Goal: Information Seeking & Learning: Learn about a topic

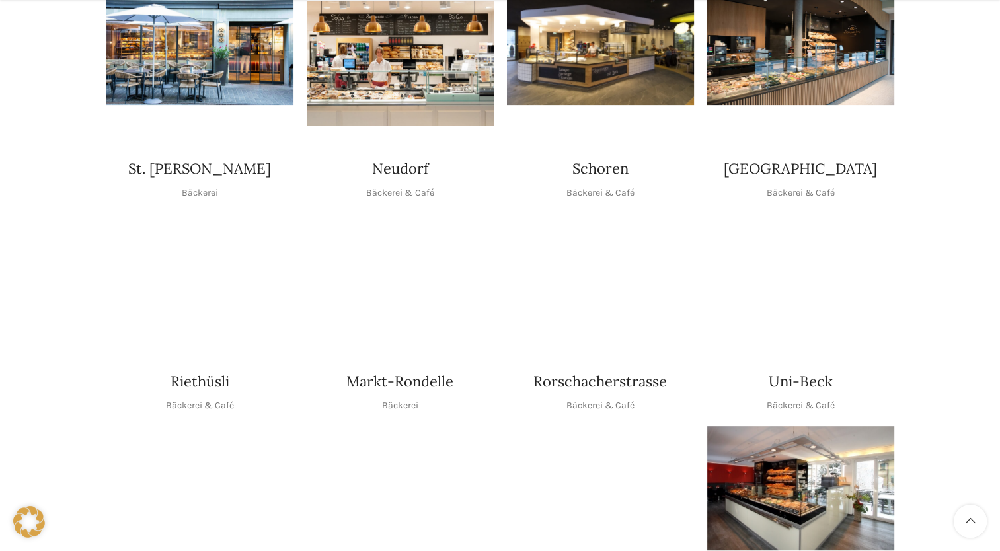
scroll to position [463, 0]
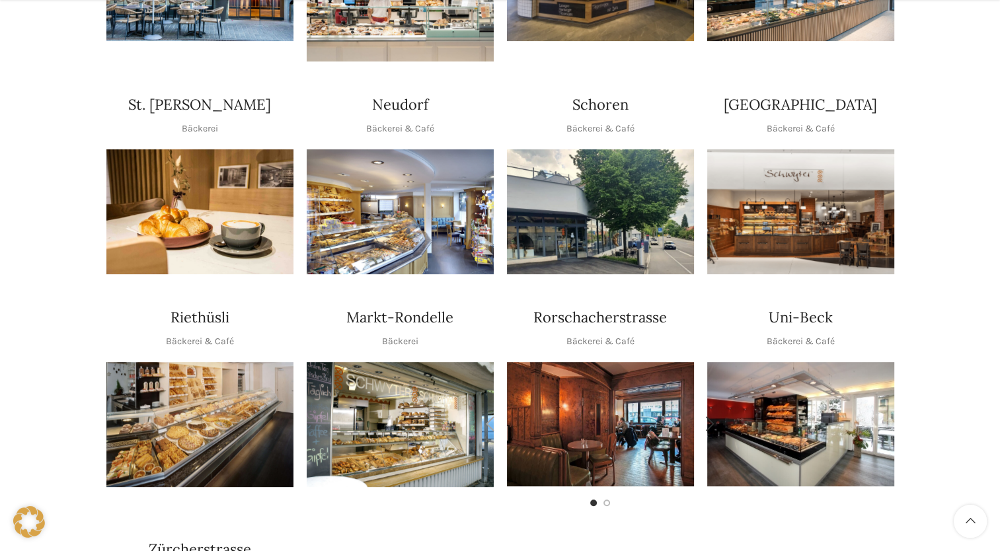
click at [614, 415] on img "1 / 2" at bounding box center [600, 424] width 187 height 124
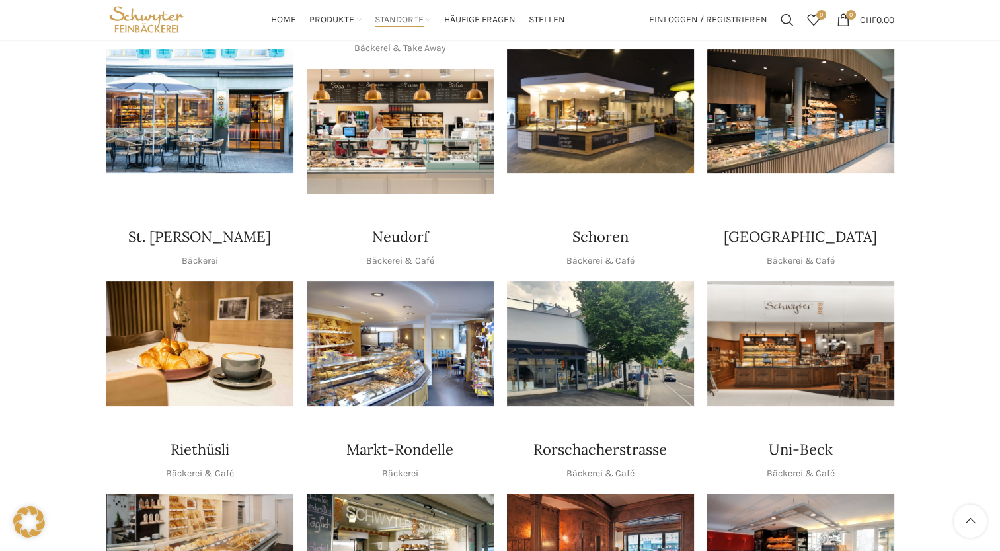
scroll to position [132, 0]
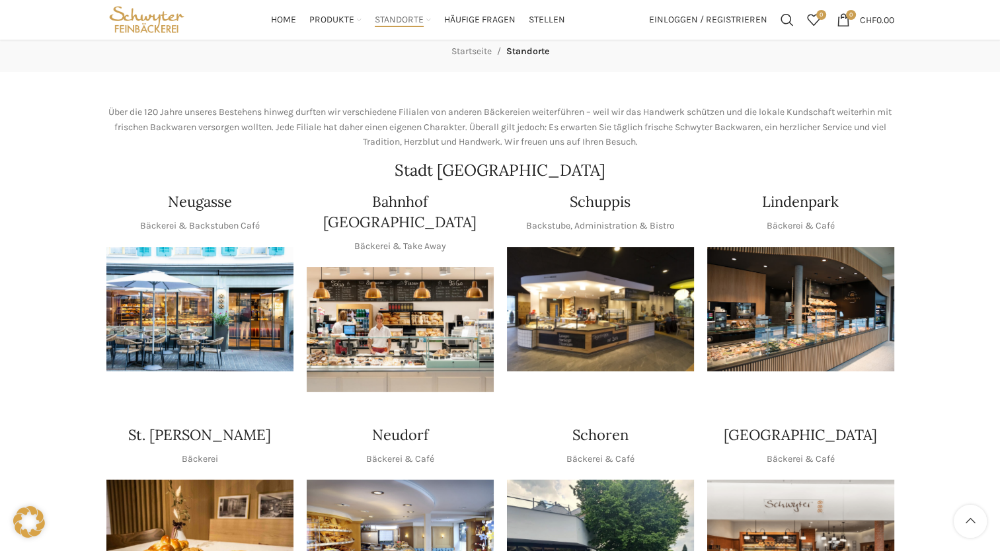
click at [796, 332] on img "1 / 1" at bounding box center [800, 309] width 187 height 125
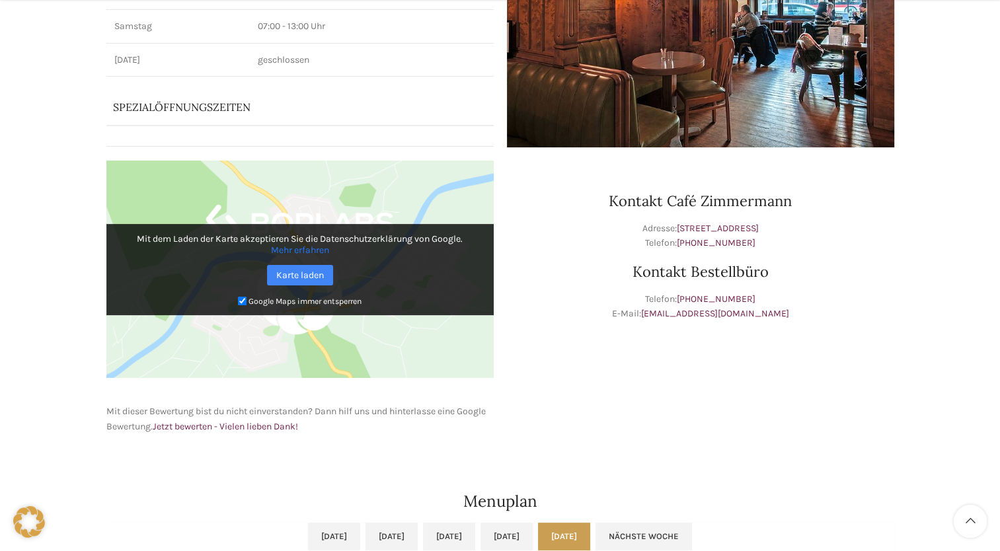
scroll to position [529, 0]
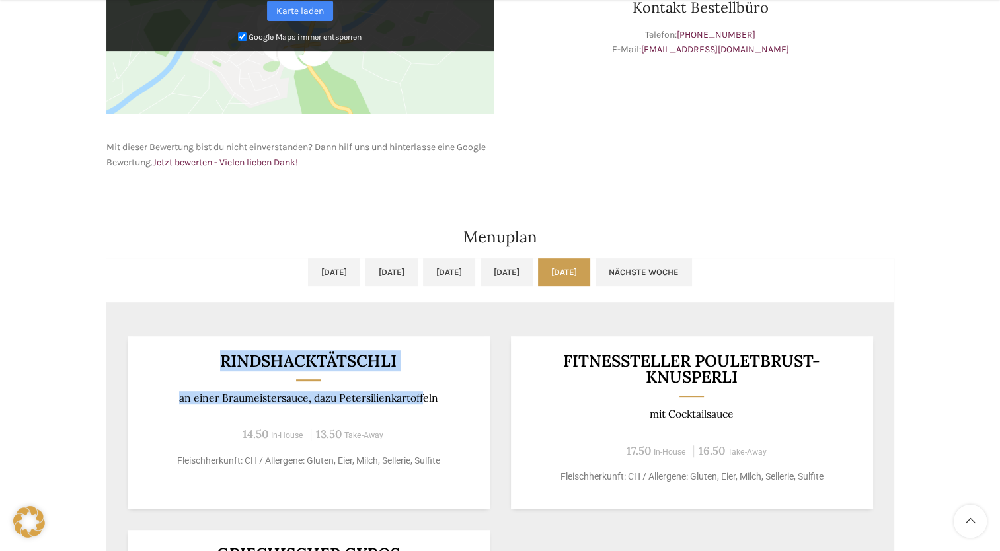
drag, startPoint x: 325, startPoint y: 377, endPoint x: 421, endPoint y: 398, distance: 98.3
click at [421, 398] on div "RINDSHACKTÄTSCHLI an einer Braumeistersauce, dazu Petersilienkartoffeln 14.50 I…" at bounding box center [309, 422] width 362 height 172
click at [421, 398] on p "an einer Braumeistersauce, dazu Petersilienkartoffeln" at bounding box center [308, 398] width 330 height 13
click at [301, 388] on div "RINDSHACKTÄTSCHLI an einer Braumeistersauce, dazu Petersilienkartoffeln 14.50 I…" at bounding box center [309, 422] width 362 height 172
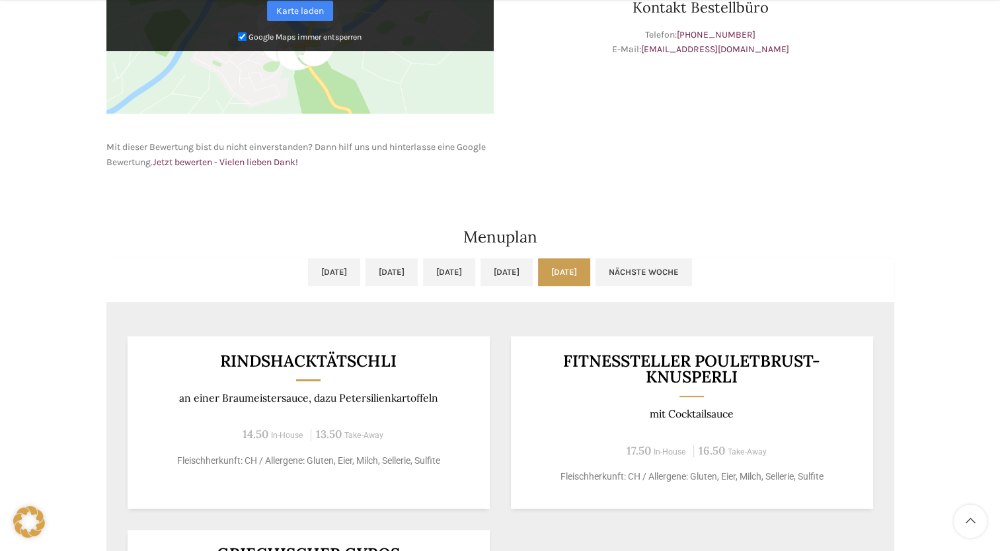
click at [262, 397] on p "an einer Braumeistersauce, dazu Petersilienkartoffeln" at bounding box center [308, 398] width 330 height 13
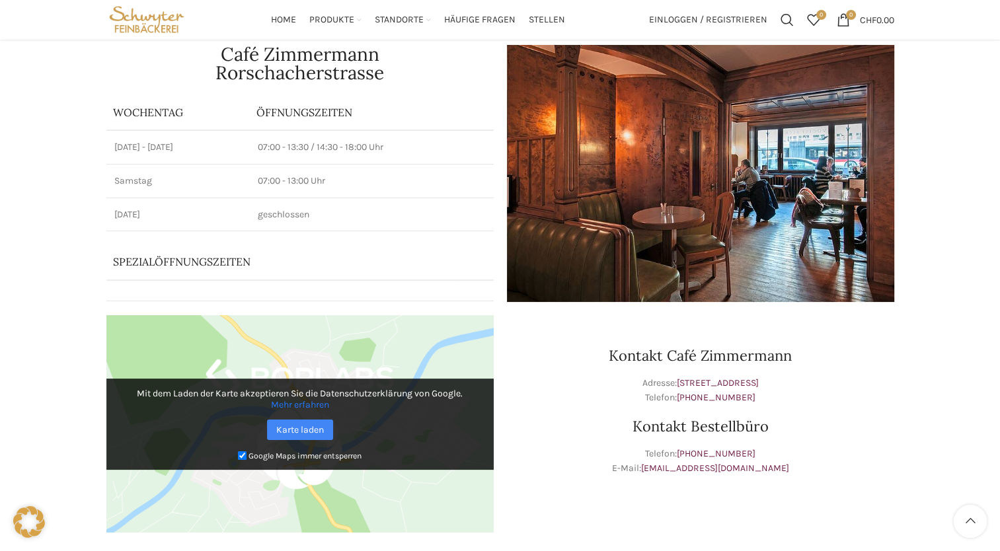
scroll to position [0, 0]
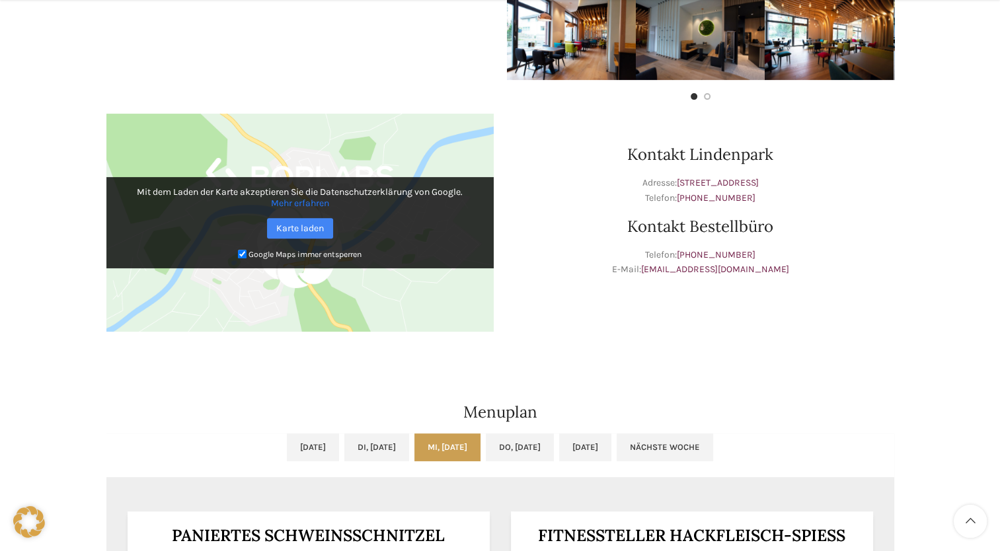
scroll to position [595, 0]
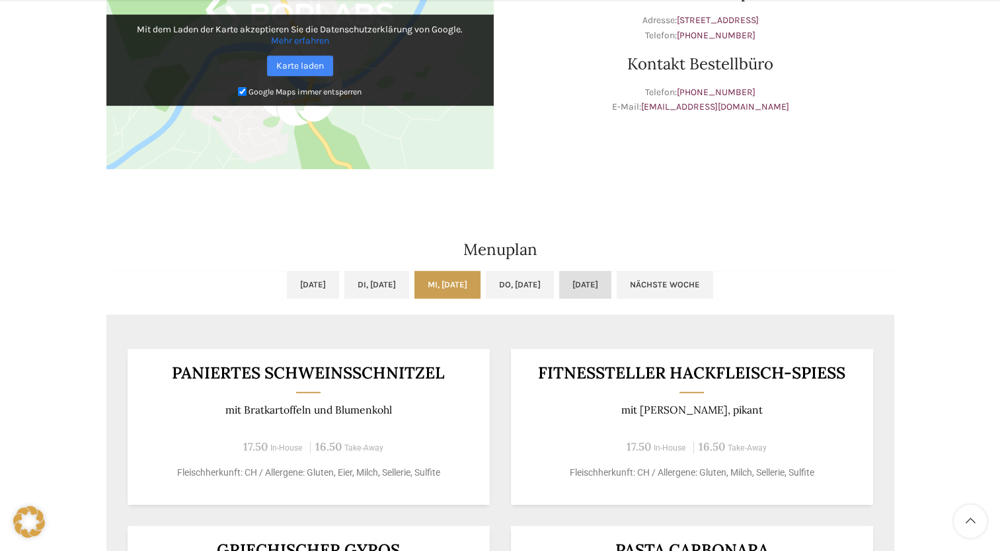
click at [611, 278] on link "[DATE]" at bounding box center [585, 285] width 52 height 28
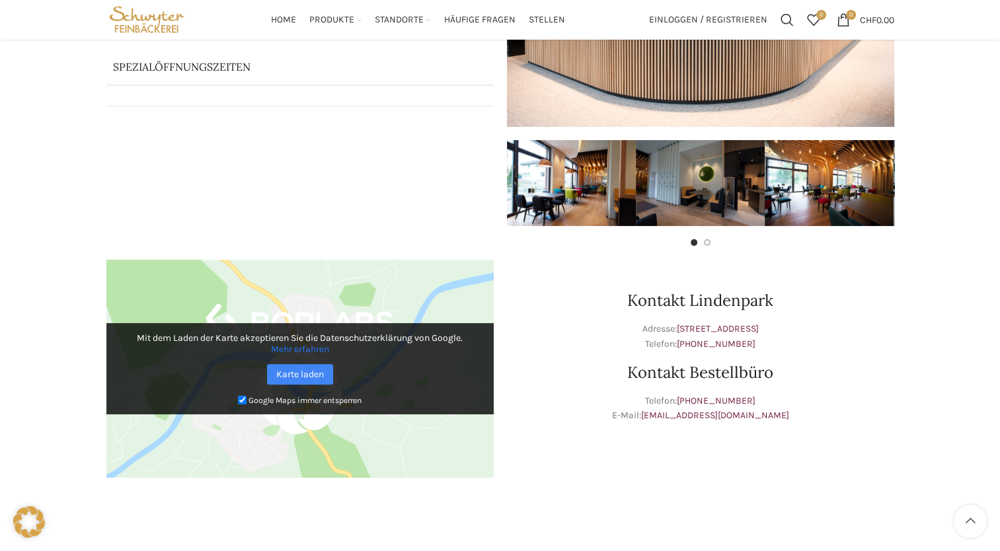
scroll to position [132, 0]
